Goal: Transaction & Acquisition: Obtain resource

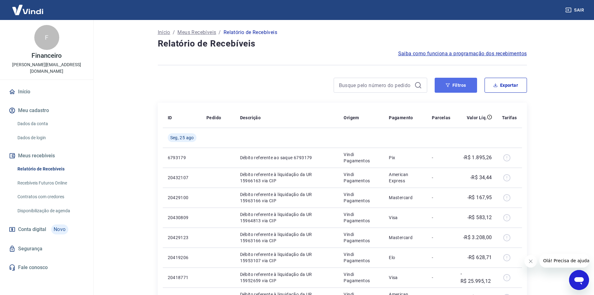
click at [460, 87] on button "Filtros" at bounding box center [456, 85] width 42 height 15
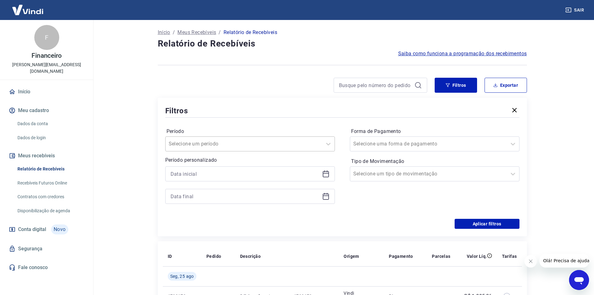
click at [271, 146] on div at bounding box center [244, 143] width 150 height 9
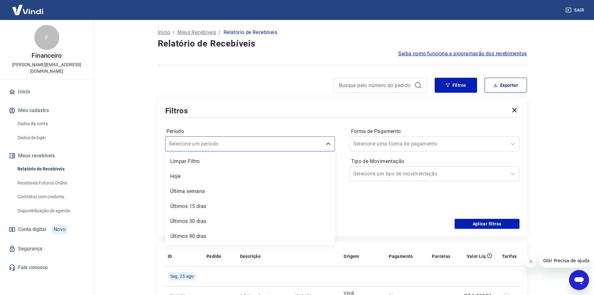
click at [262, 119] on div "Período option Limpar Filtro focused, 1 of 7. 7 results available. Use Up and D…" at bounding box center [342, 169] width 355 height 100
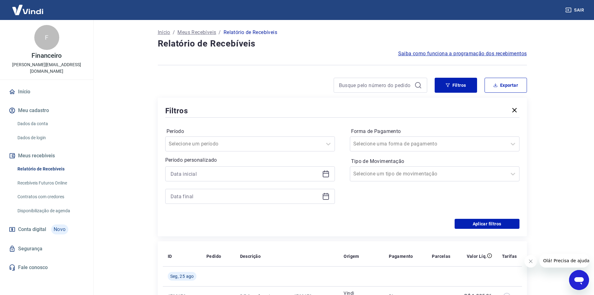
click at [184, 179] on div at bounding box center [250, 173] width 170 height 15
click at [197, 175] on input at bounding box center [245, 173] width 149 height 9
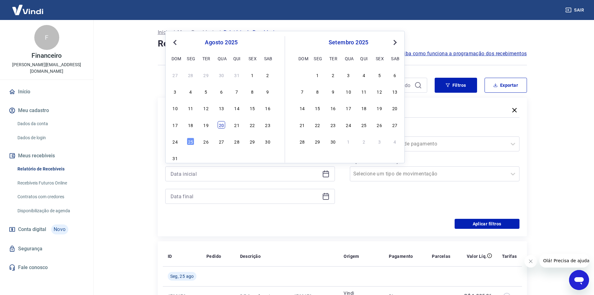
click at [220, 127] on div "20" at bounding box center [221, 124] width 7 height 7
type input "[DATE]"
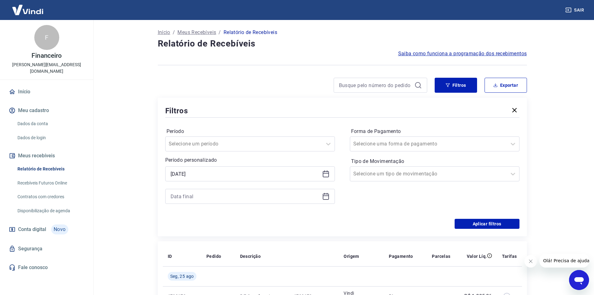
click at [324, 195] on icon at bounding box center [325, 196] width 7 height 7
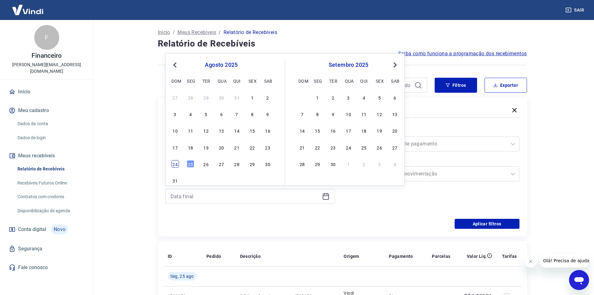
click at [176, 164] on div "24" at bounding box center [175, 163] width 7 height 7
type input "[DATE]"
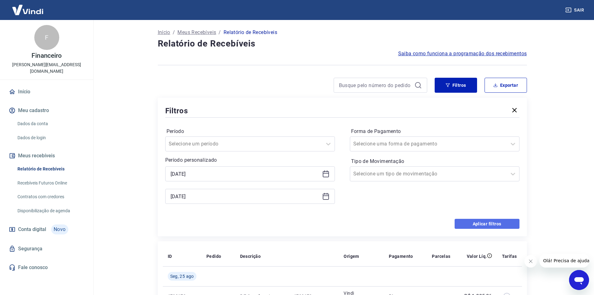
click at [474, 221] on button "Aplicar filtros" at bounding box center [487, 224] width 65 height 10
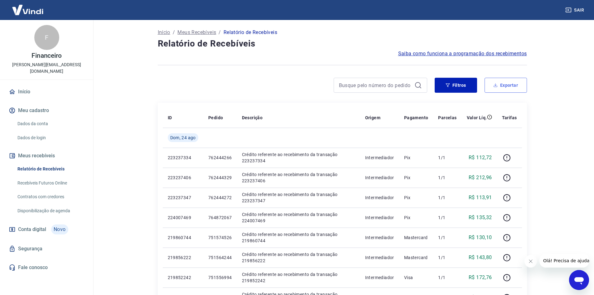
click at [504, 84] on button "Exportar" at bounding box center [506, 85] width 42 height 15
type input "[DATE]"
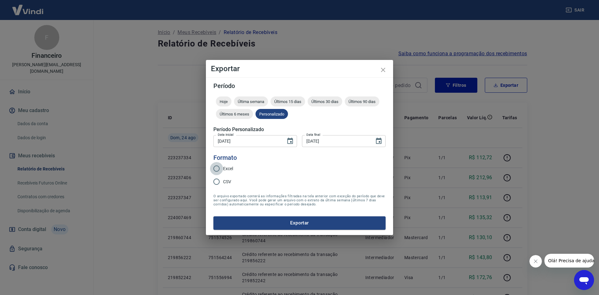
click at [218, 168] on input "Excel" at bounding box center [216, 168] width 13 height 13
radio input "true"
click at [251, 224] on button "Exportar" at bounding box center [299, 222] width 172 height 13
